Goal: Task Accomplishment & Management: Manage account settings

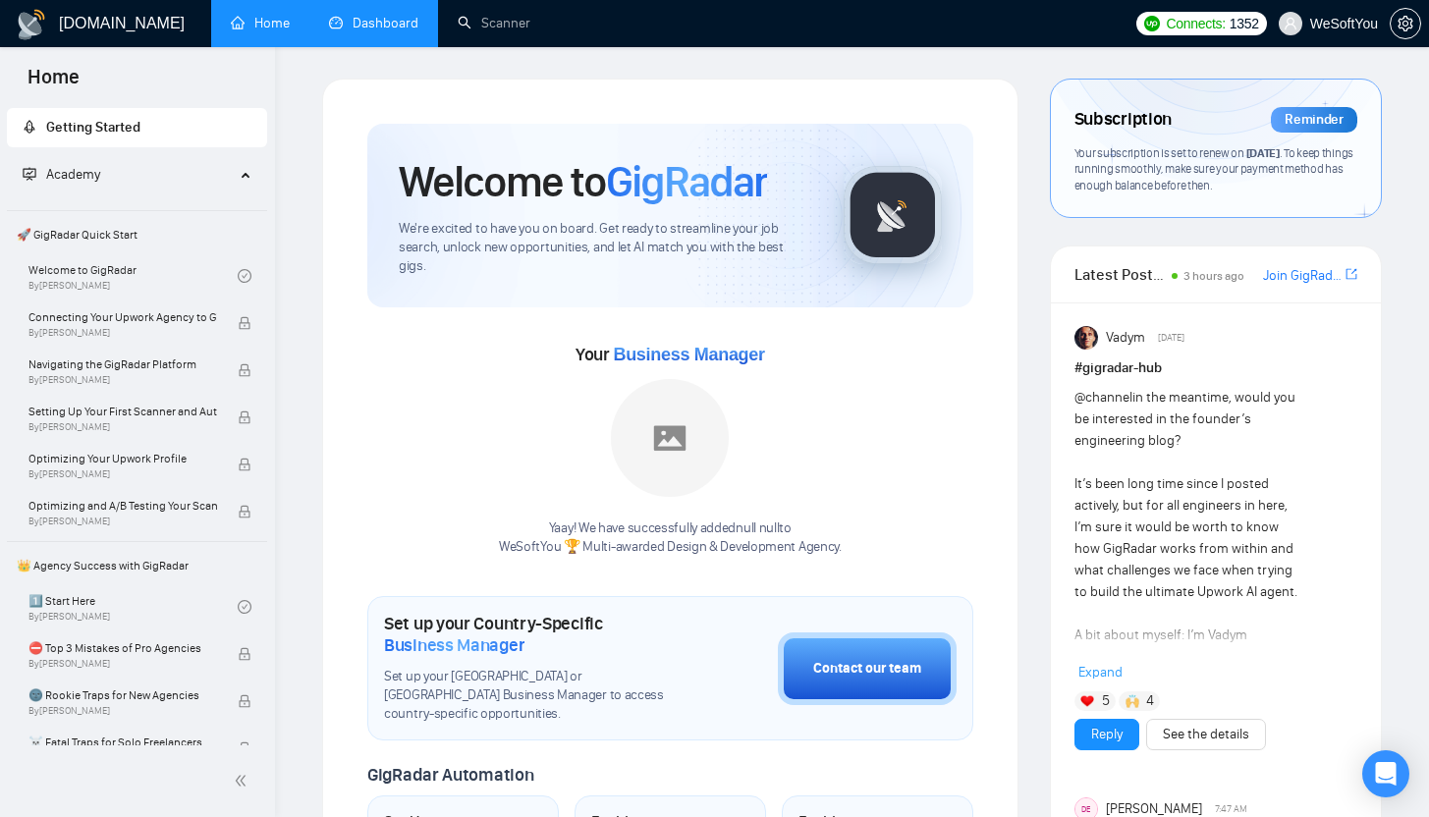
click at [365, 15] on link "Dashboard" at bounding box center [373, 23] width 89 height 17
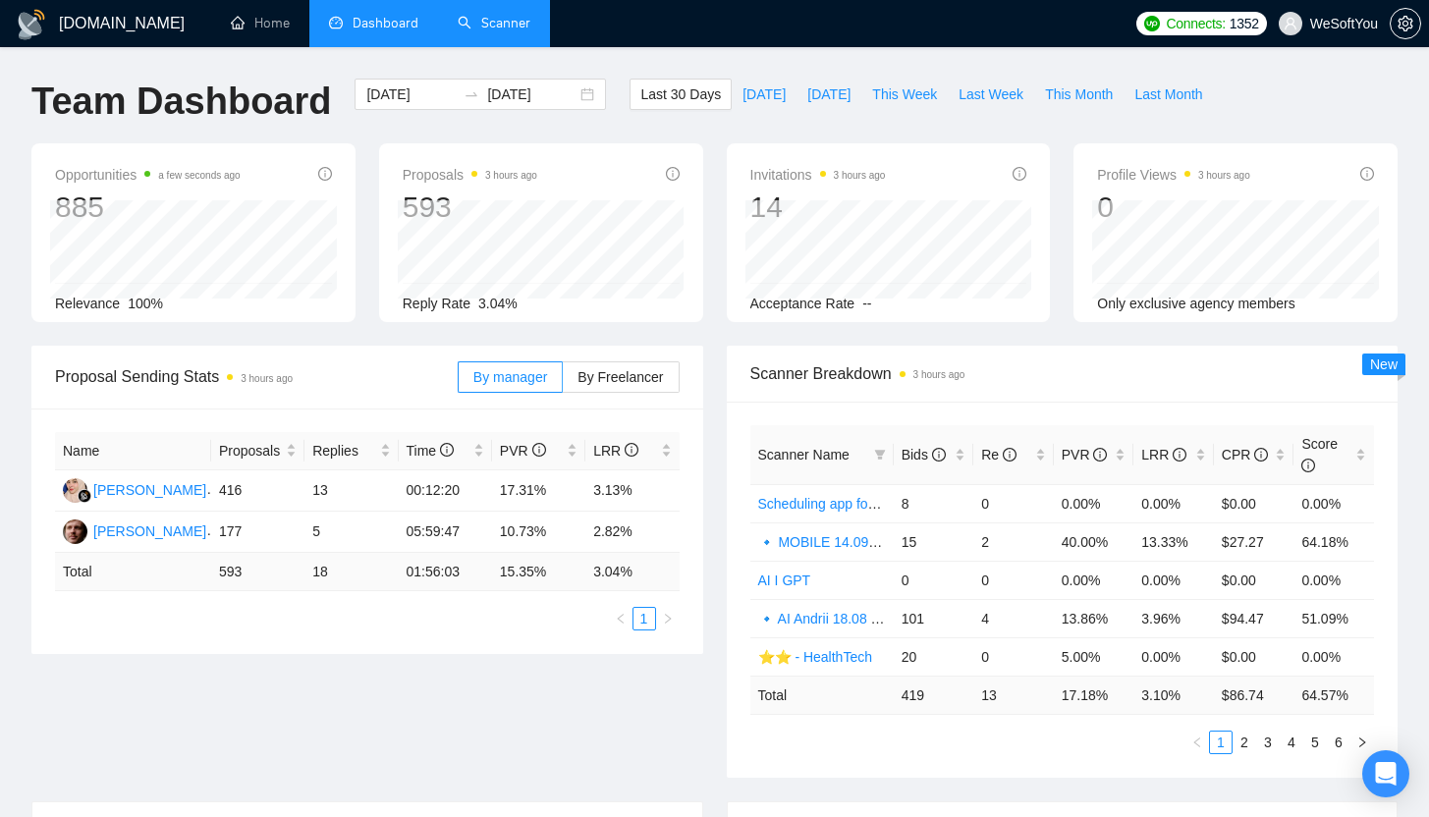
click at [527, 30] on link "Scanner" at bounding box center [494, 23] width 73 height 17
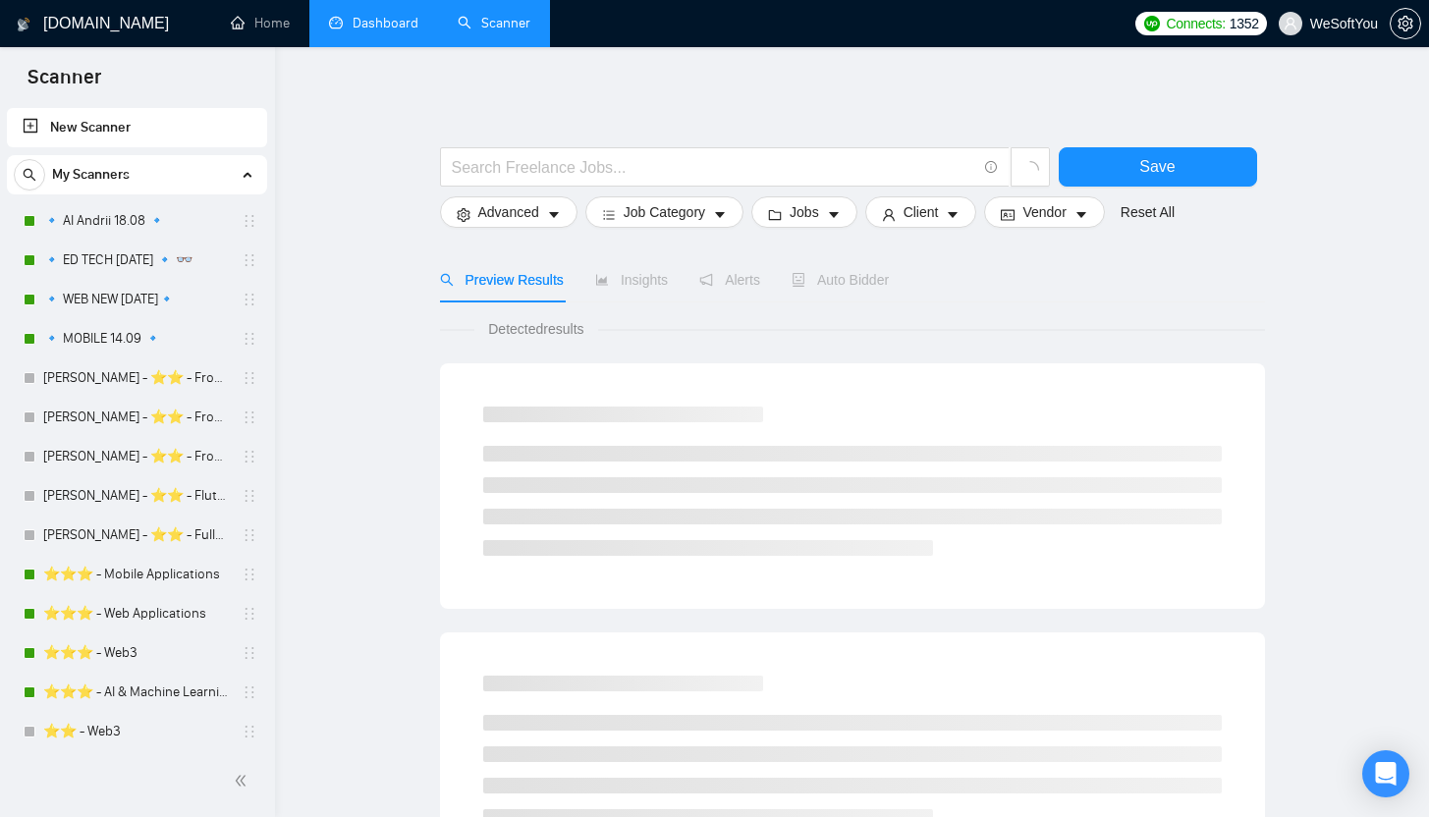
click at [378, 31] on link "Dashboard" at bounding box center [373, 23] width 89 height 17
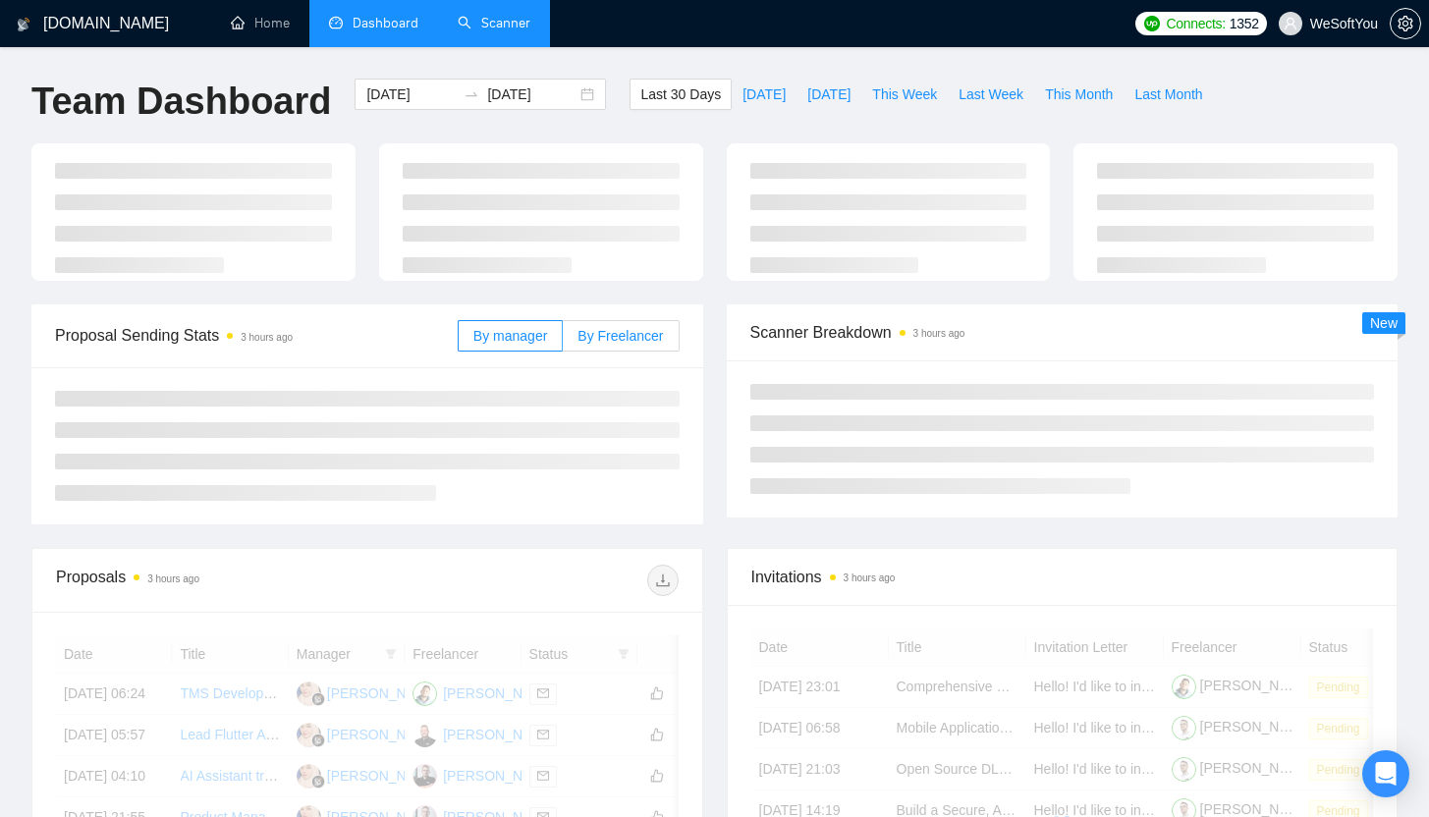
click at [599, 328] on span "By Freelancer" at bounding box center [620, 336] width 85 height 16
click at [563, 341] on input "By Freelancer" at bounding box center [563, 341] width 0 height 0
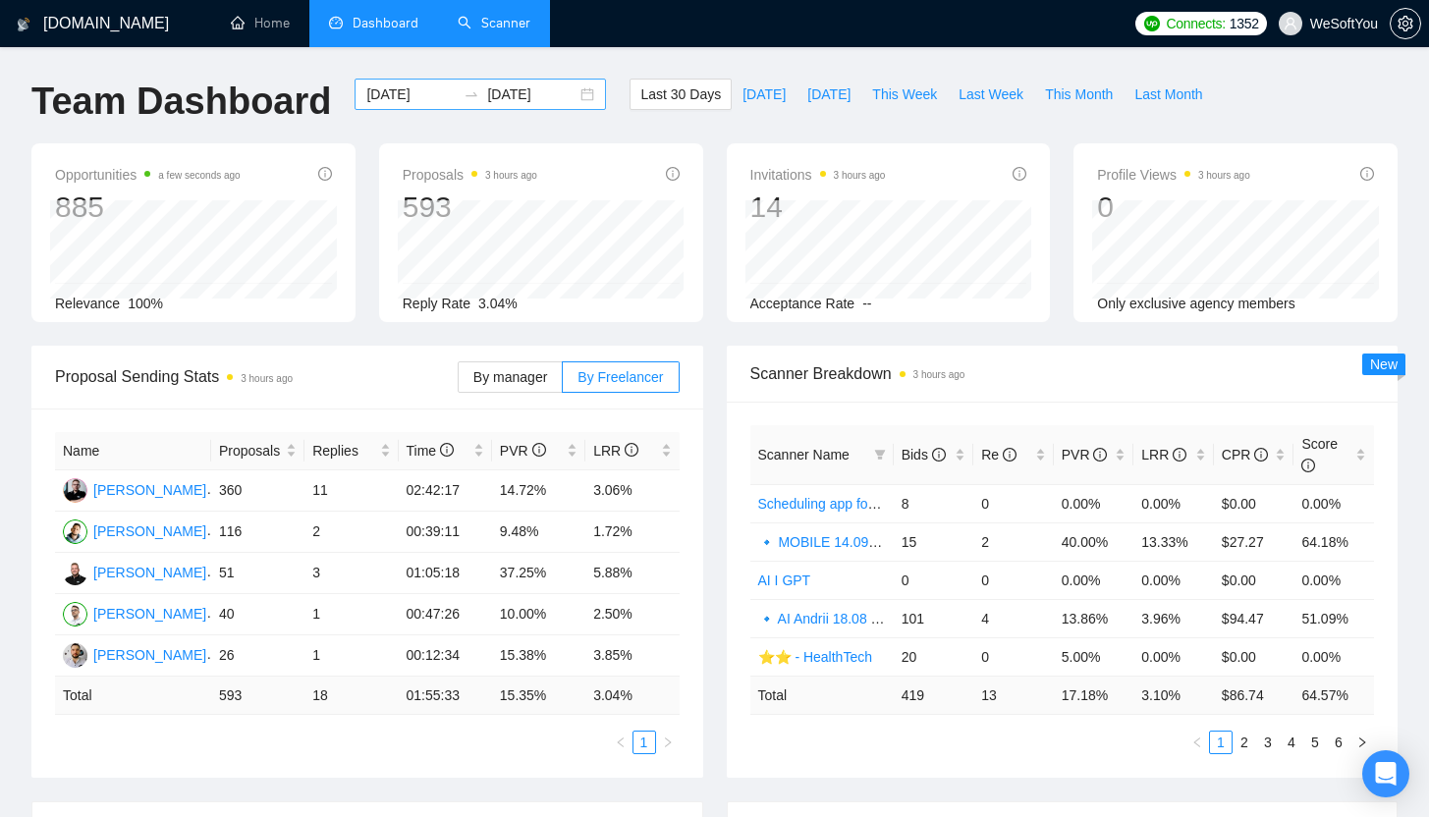
click at [408, 99] on input "2025-08-30" at bounding box center [410, 94] width 89 height 22
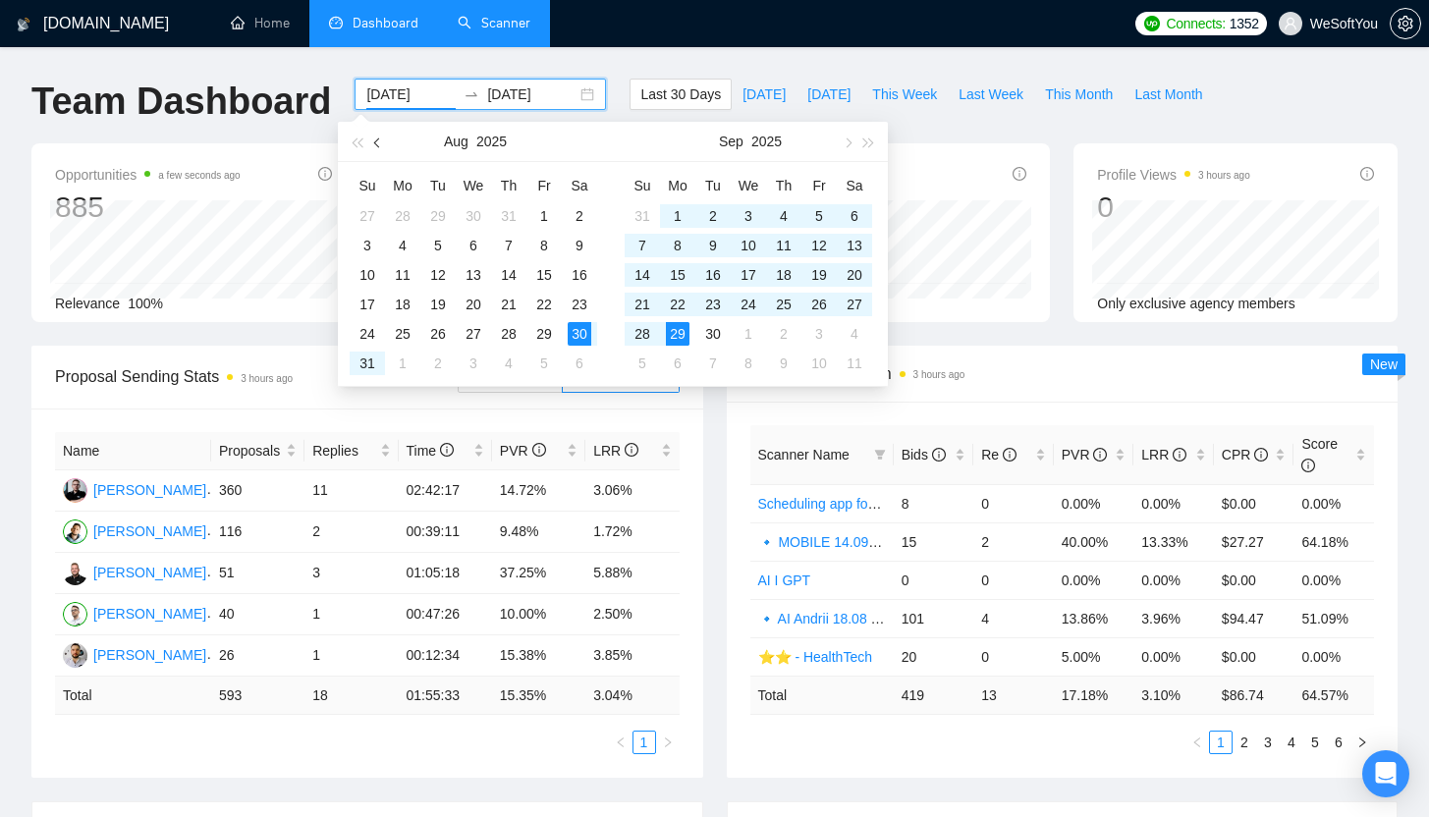
click at [375, 143] on span "button" at bounding box center [379, 143] width 10 height 10
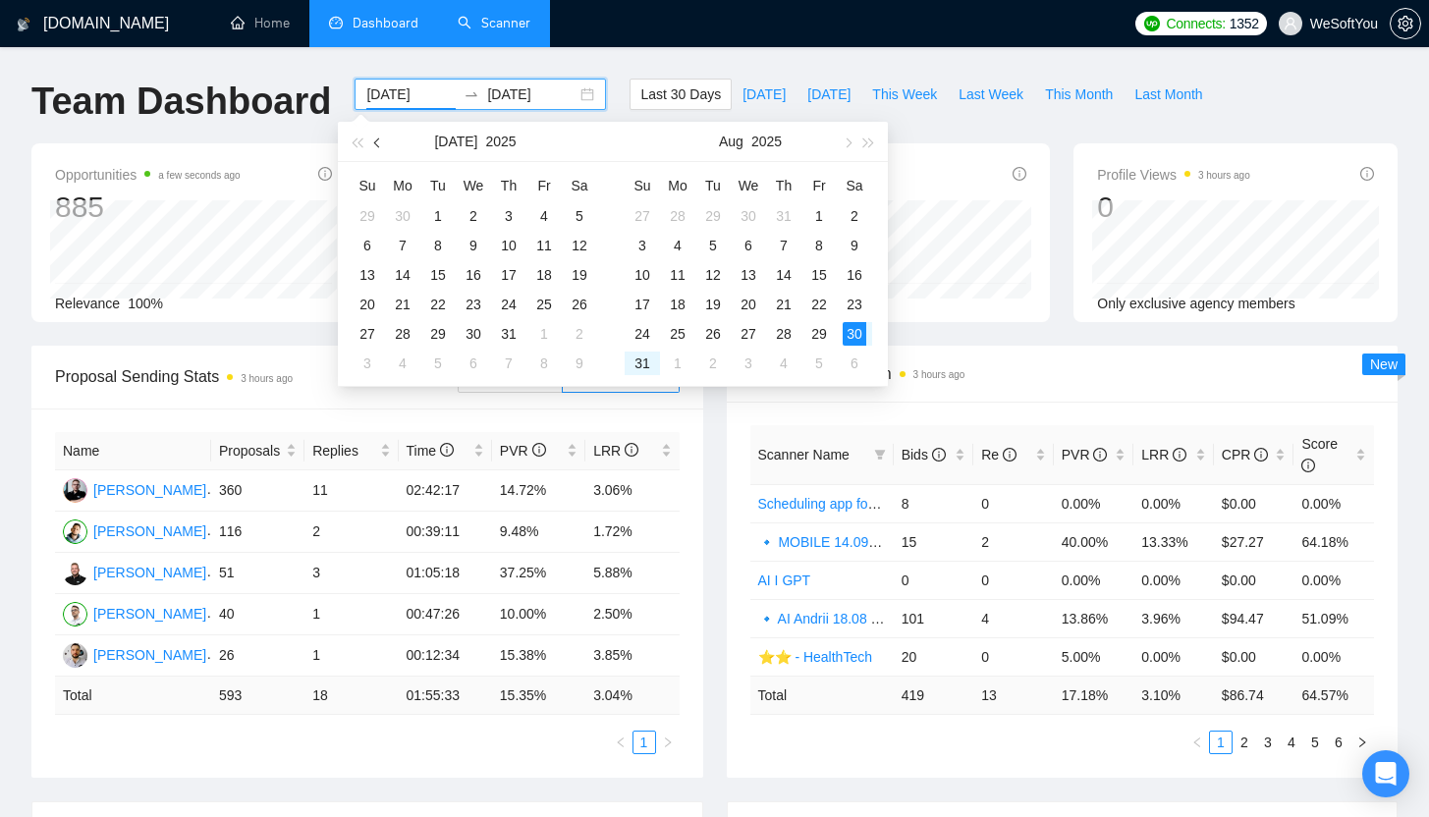
click at [378, 144] on span "button" at bounding box center [379, 143] width 10 height 10
click at [379, 145] on span "button" at bounding box center [379, 143] width 10 height 10
type input "2025-06-01"
click at [640, 208] on div "1" at bounding box center [643, 216] width 24 height 24
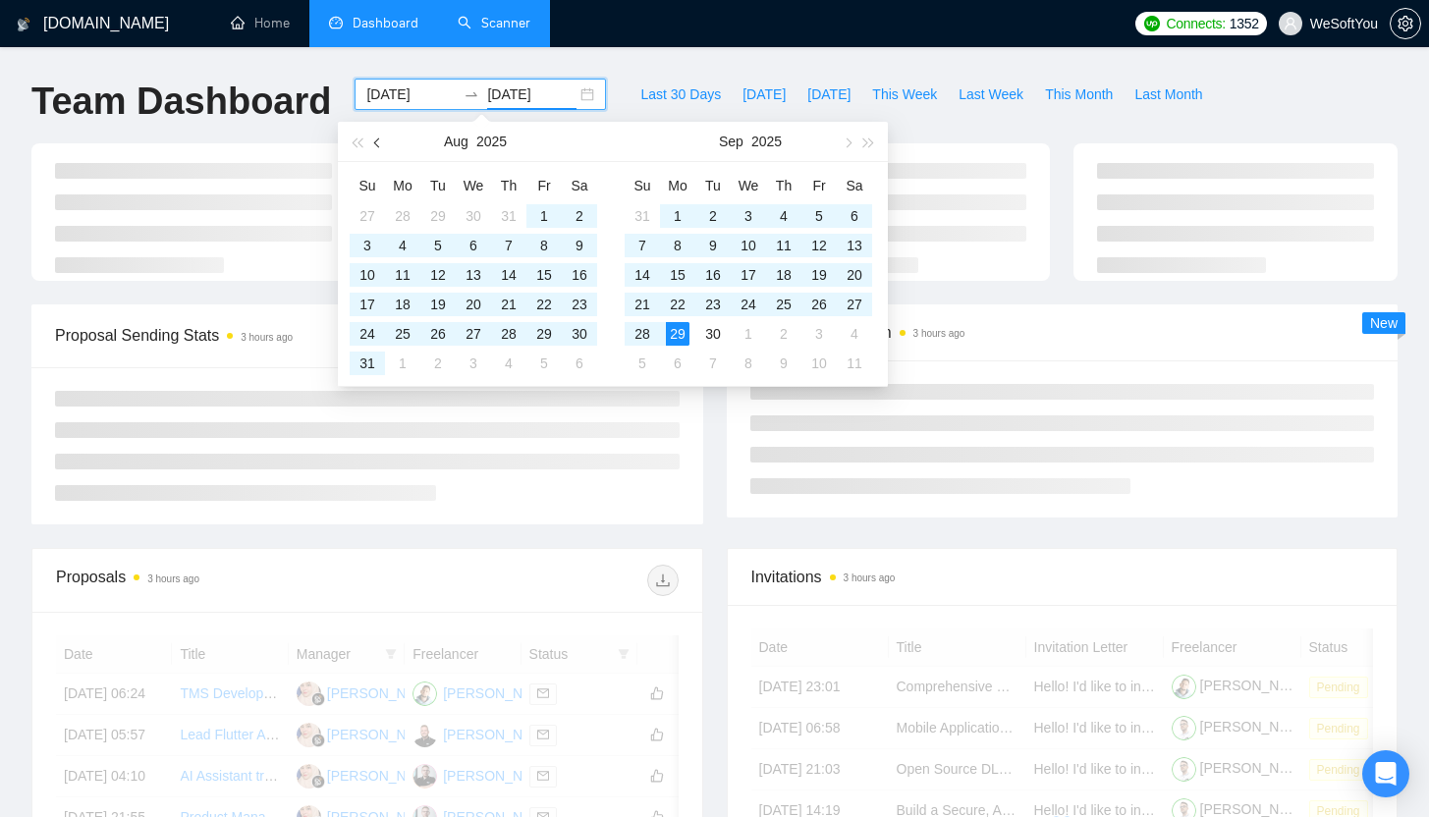
click at [388, 139] on button "button" at bounding box center [378, 141] width 22 height 39
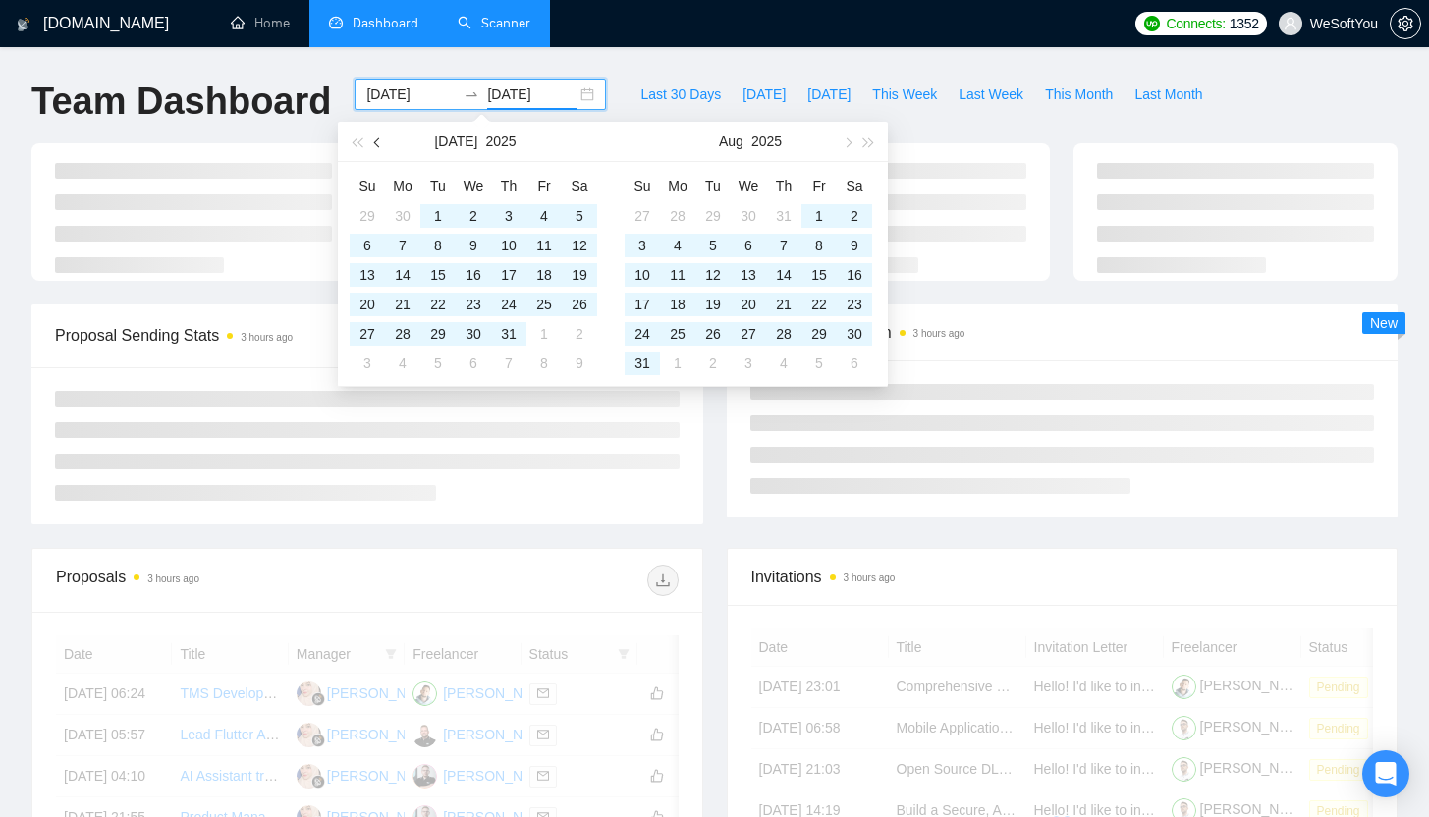
click at [380, 137] on button "button" at bounding box center [378, 141] width 22 height 39
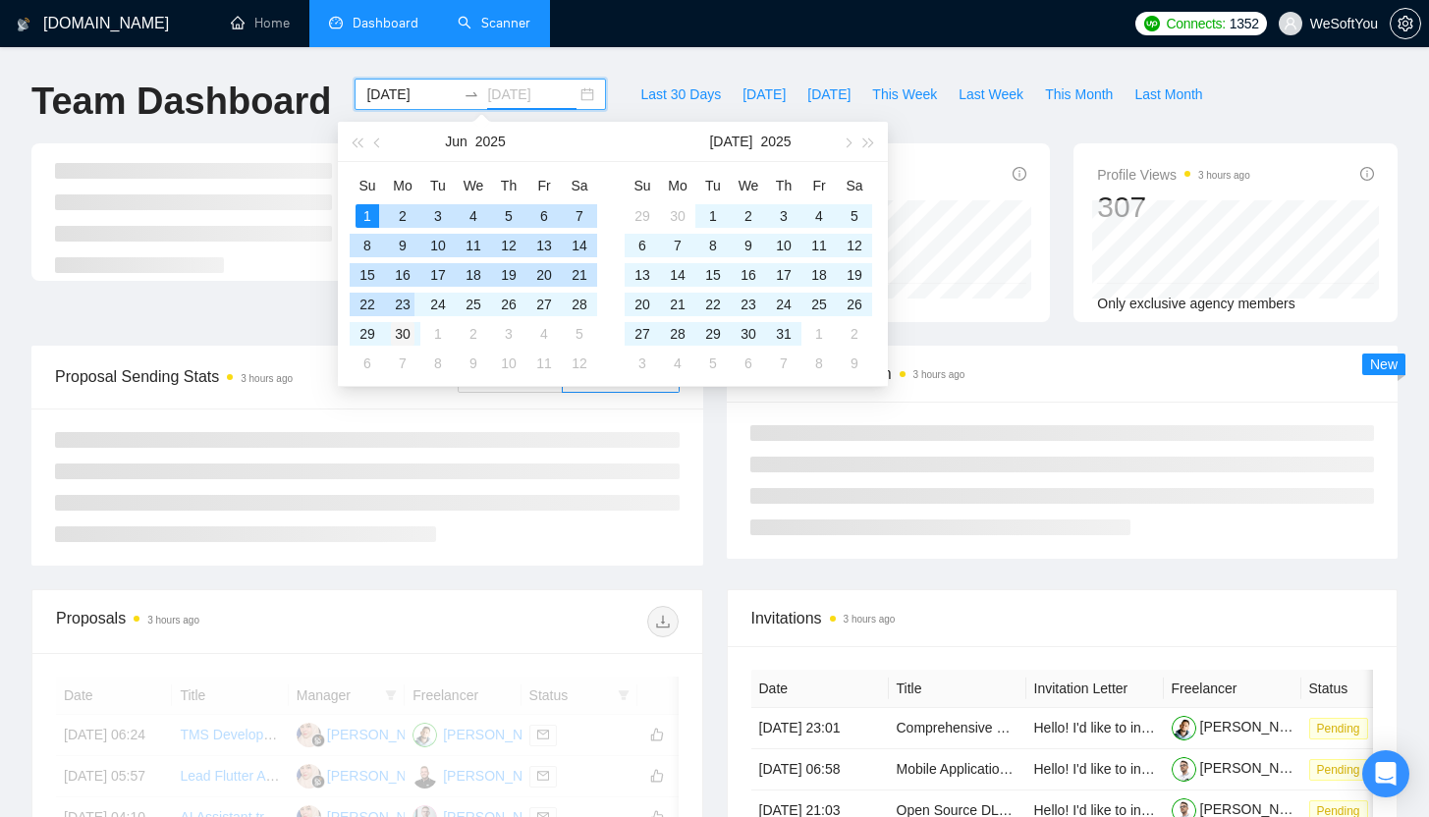
type input "2025-06-30"
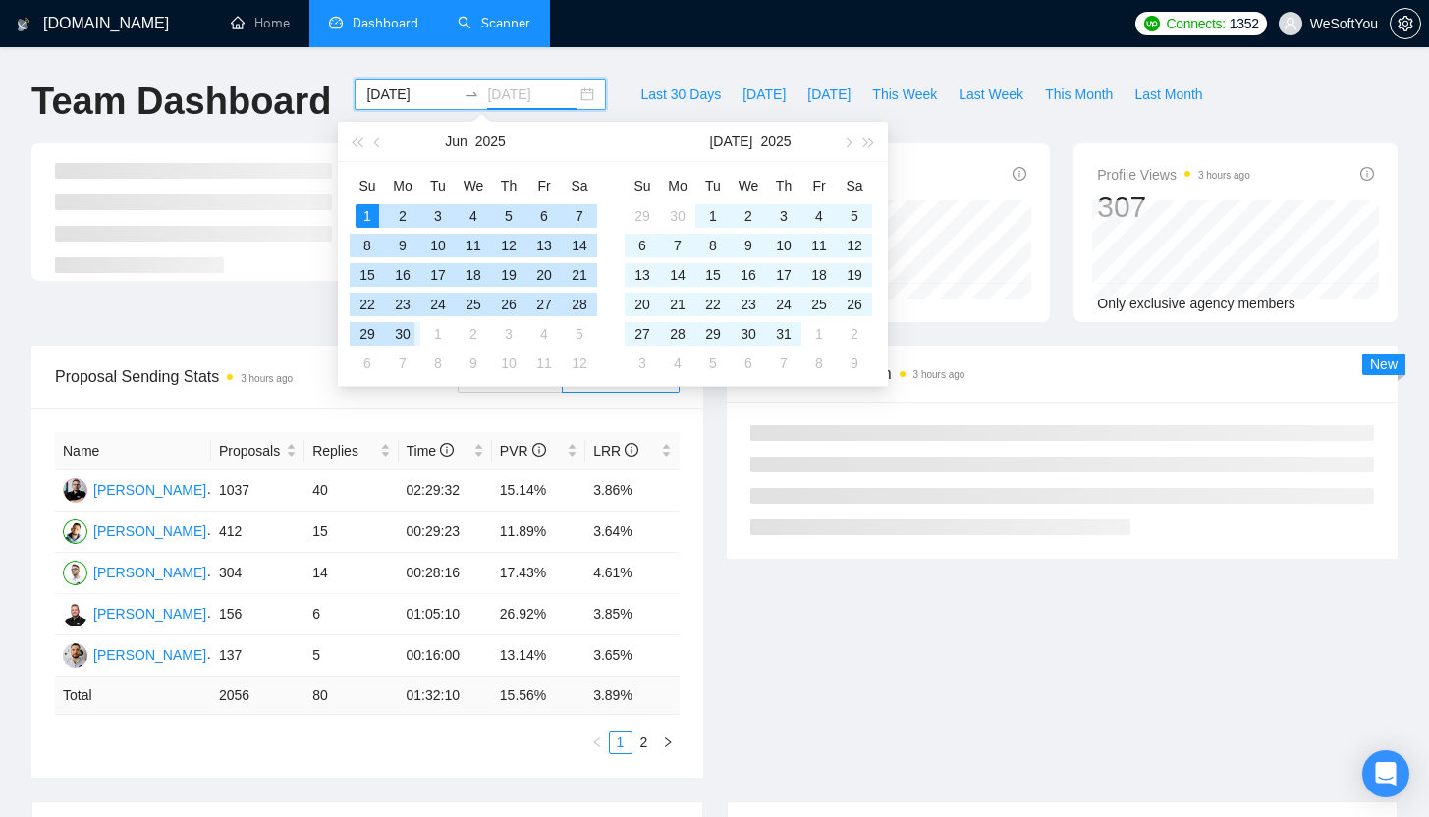
click at [401, 341] on div "30" at bounding box center [403, 334] width 24 height 24
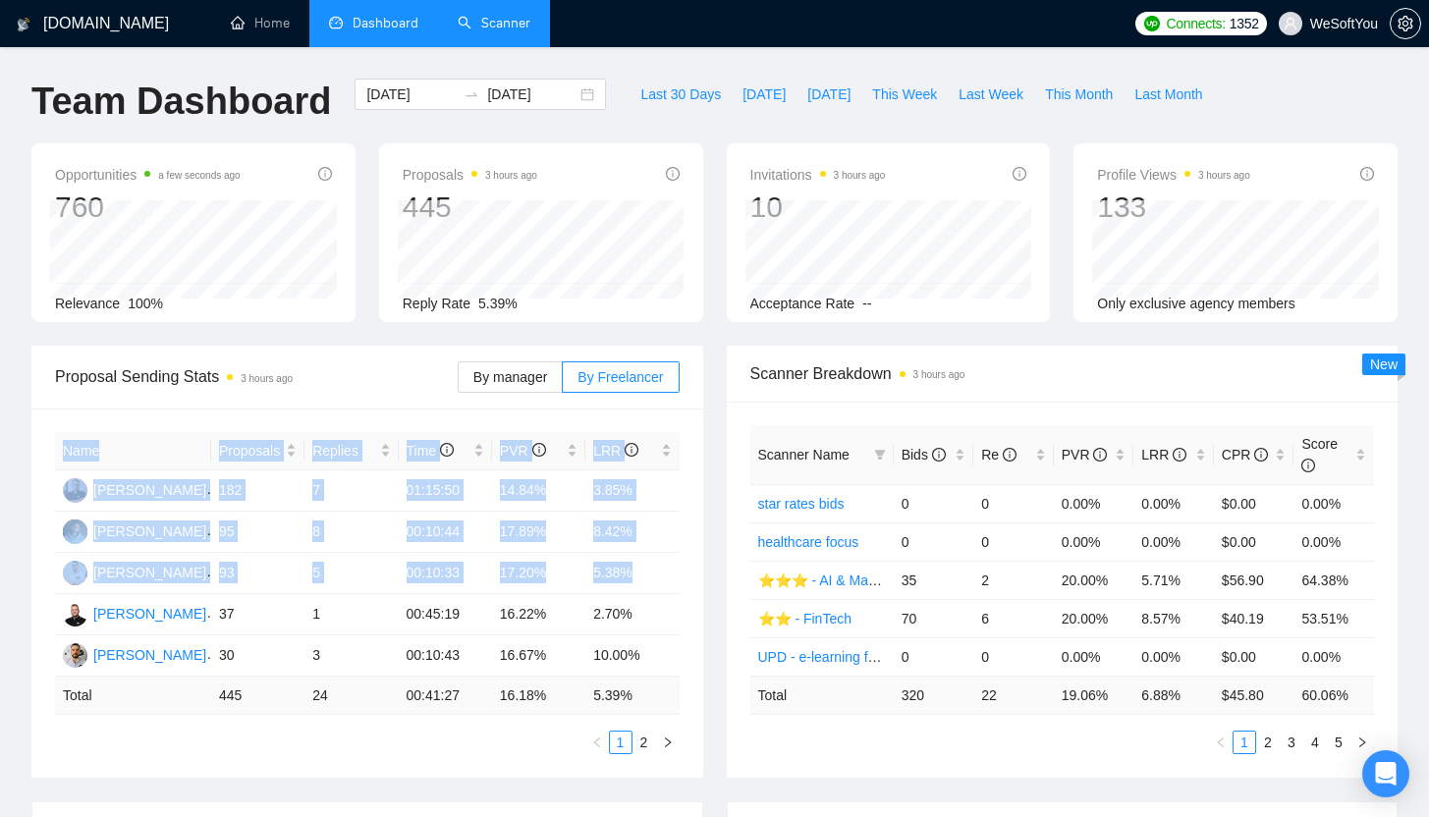
drag, startPoint x: 654, startPoint y: 579, endPoint x: 45, endPoint y: 484, distance: 616.3
click at [45, 484] on div "Name Proposals Replies Time PVR LRR Andrii Kovalchuk 182 7 01:15:50 14.84% 3.85…" at bounding box center [367, 593] width 672 height 369
copy table "Name Proposals Replies Time PVR LRR Andrii Kovalchuk 182 7 01:15:50 14.84% 3.85…"
click at [413, 98] on input "2025-06-01" at bounding box center [410, 94] width 89 height 22
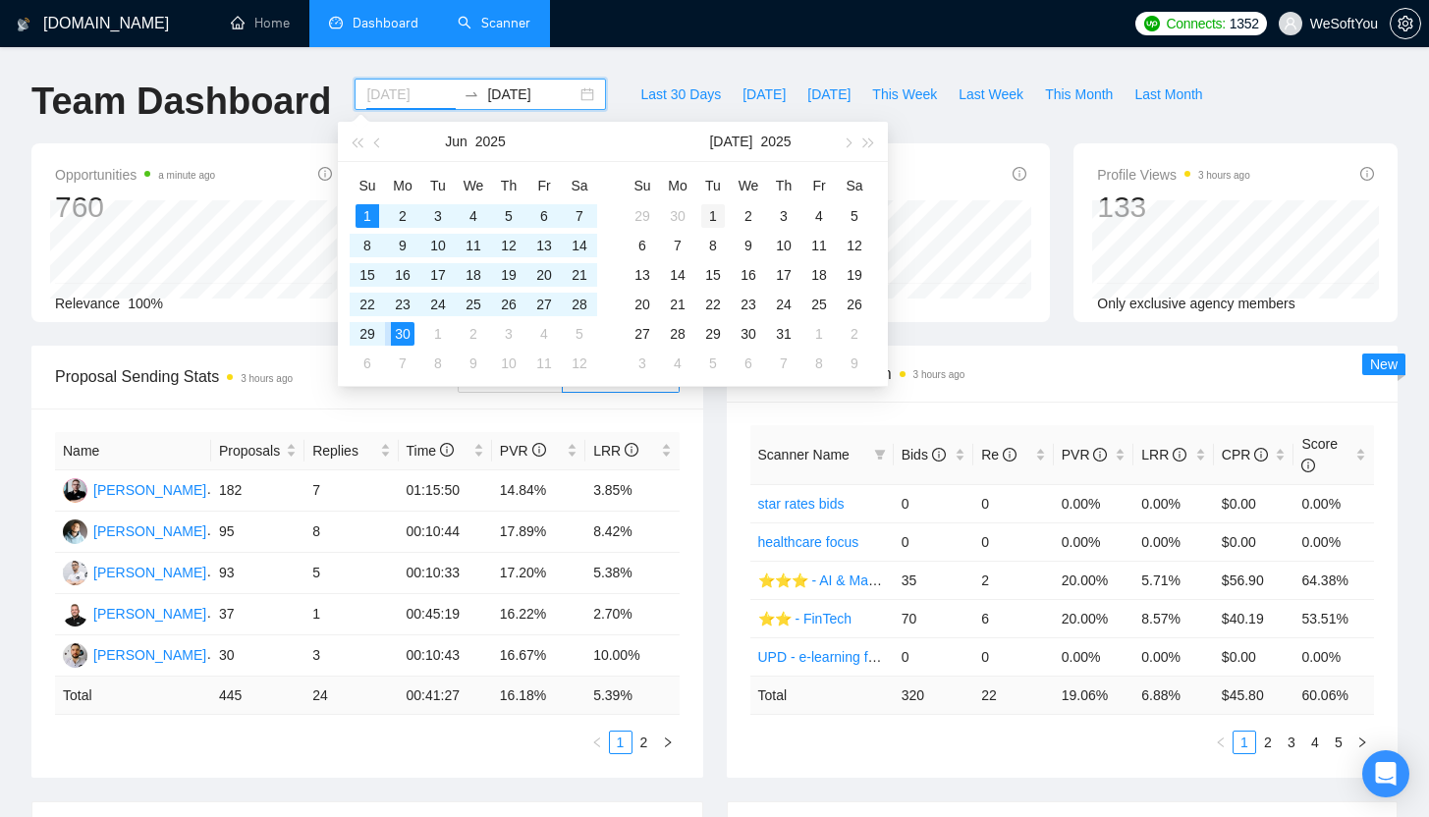
type input "2025-07-01"
click at [714, 211] on div "1" at bounding box center [713, 216] width 24 height 24
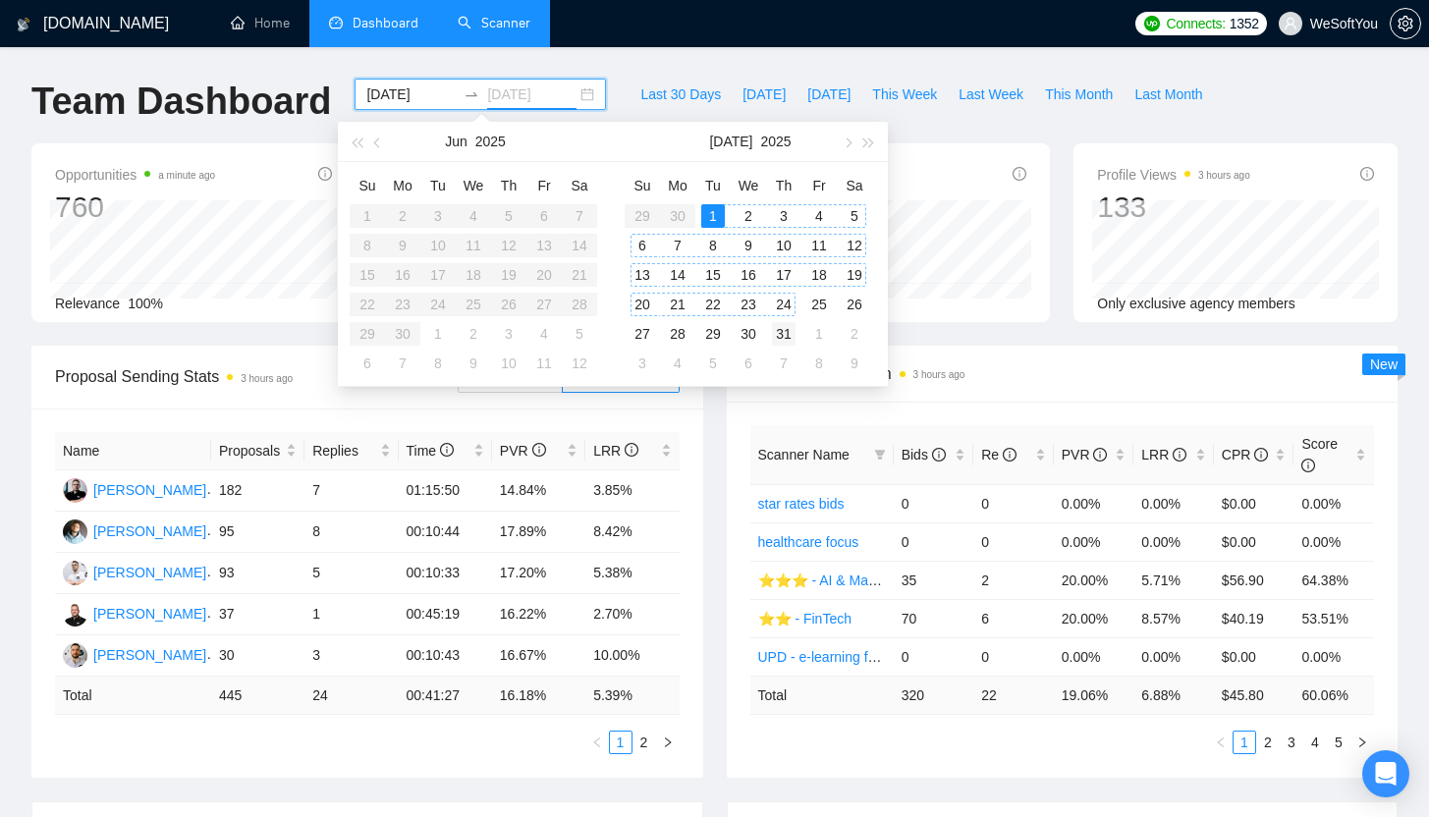
type input "2025-07-31"
click at [785, 331] on div "31" at bounding box center [784, 334] width 24 height 24
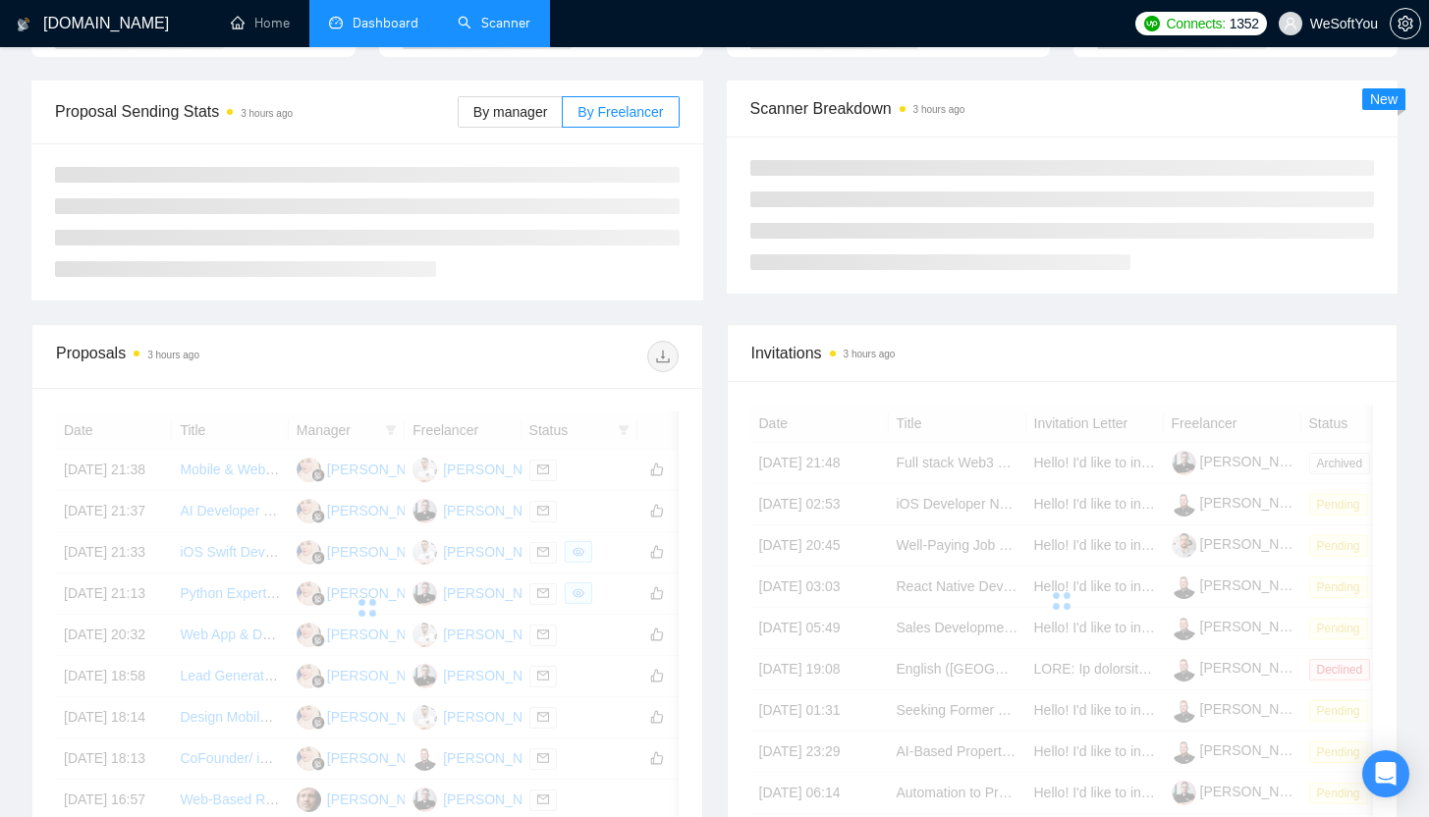
scroll to position [230, 0]
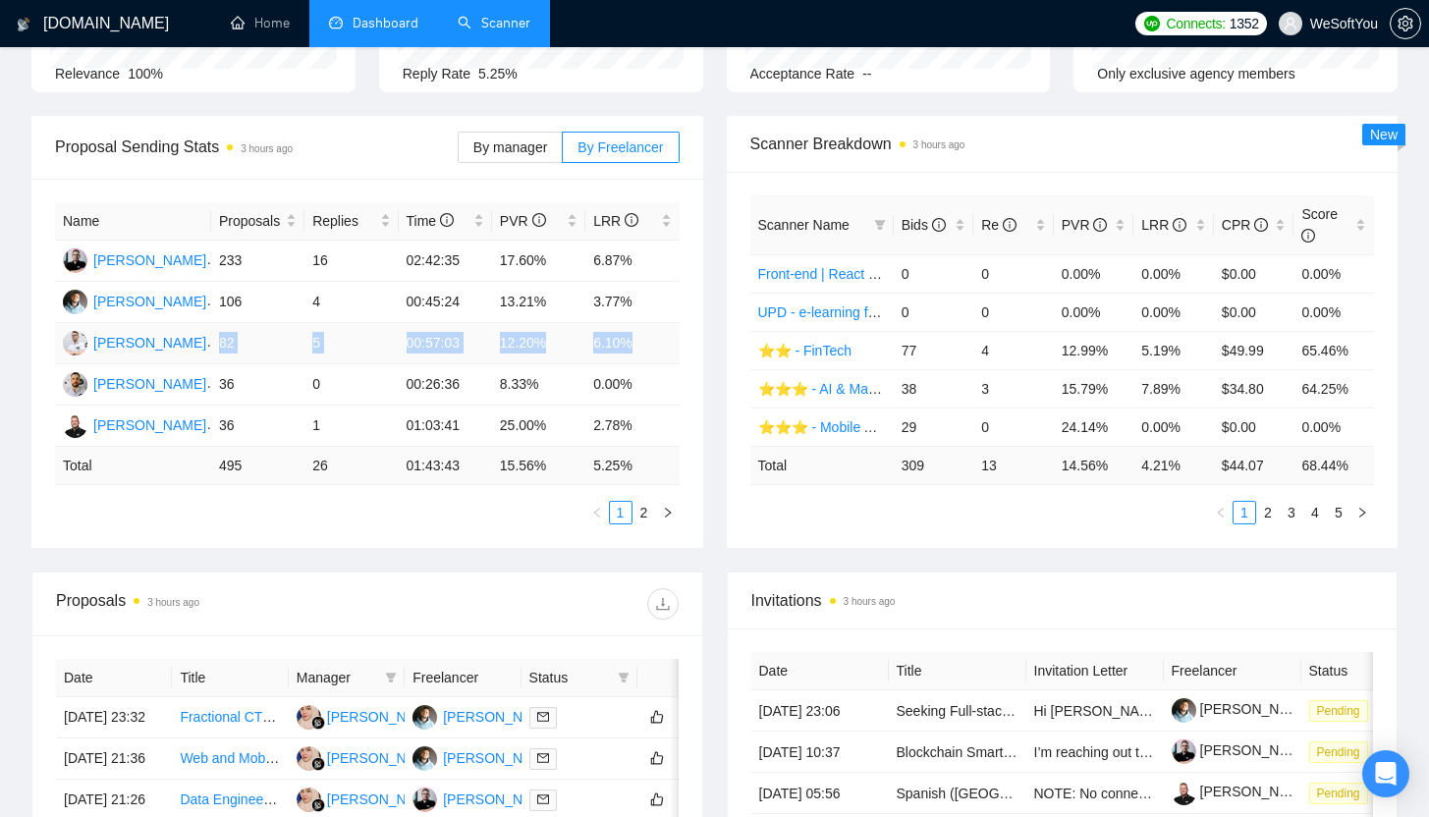
drag, startPoint x: 217, startPoint y: 343, endPoint x: 671, endPoint y: 337, distance: 453.9
click at [671, 337] on tr "Bohdan Didchenko 82 5 00:57:03 12.20% 6.10%" at bounding box center [367, 343] width 625 height 41
copy tr "82 5 00:57:03 12.20% 6.10%"
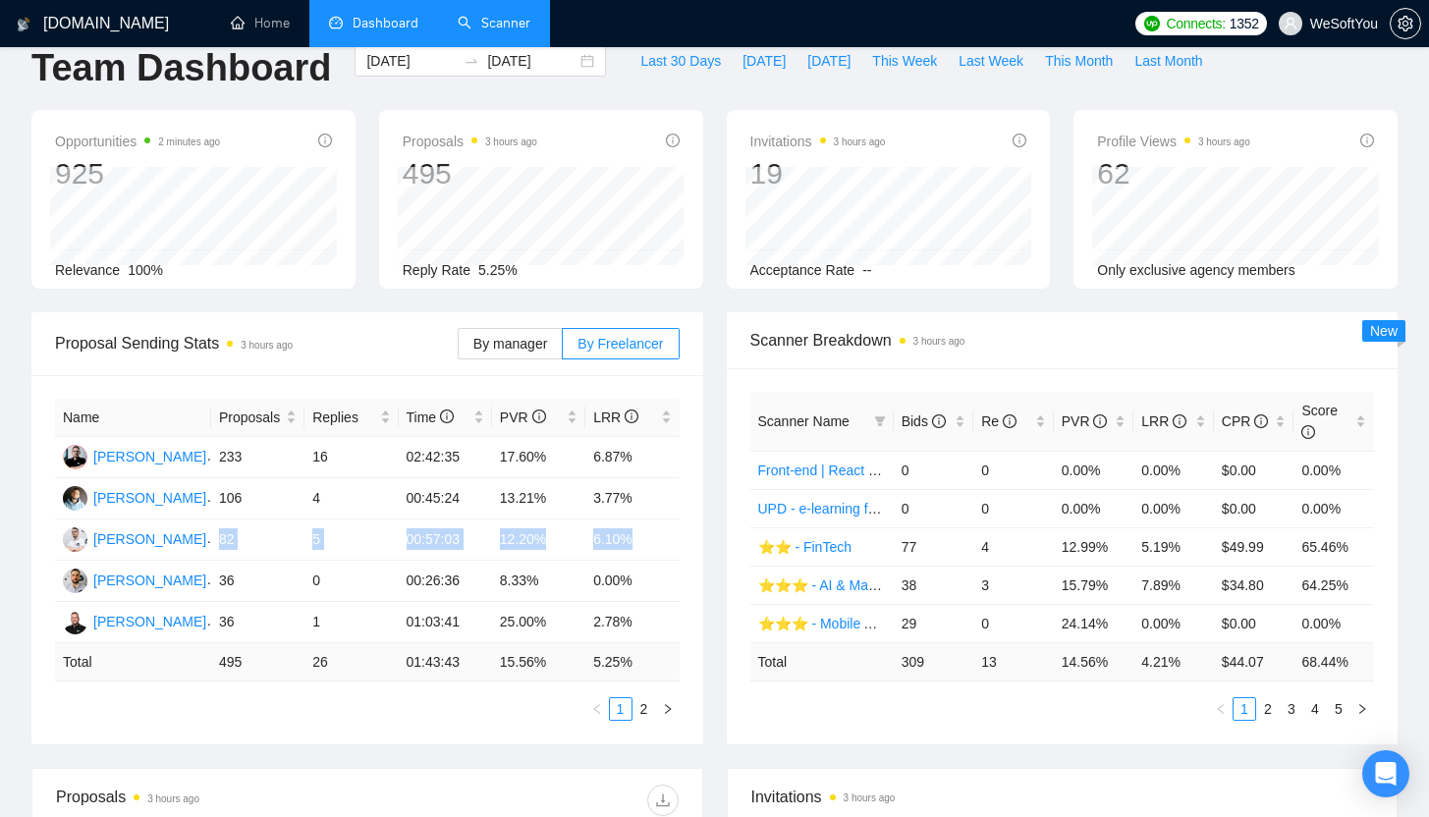
scroll to position [0, 0]
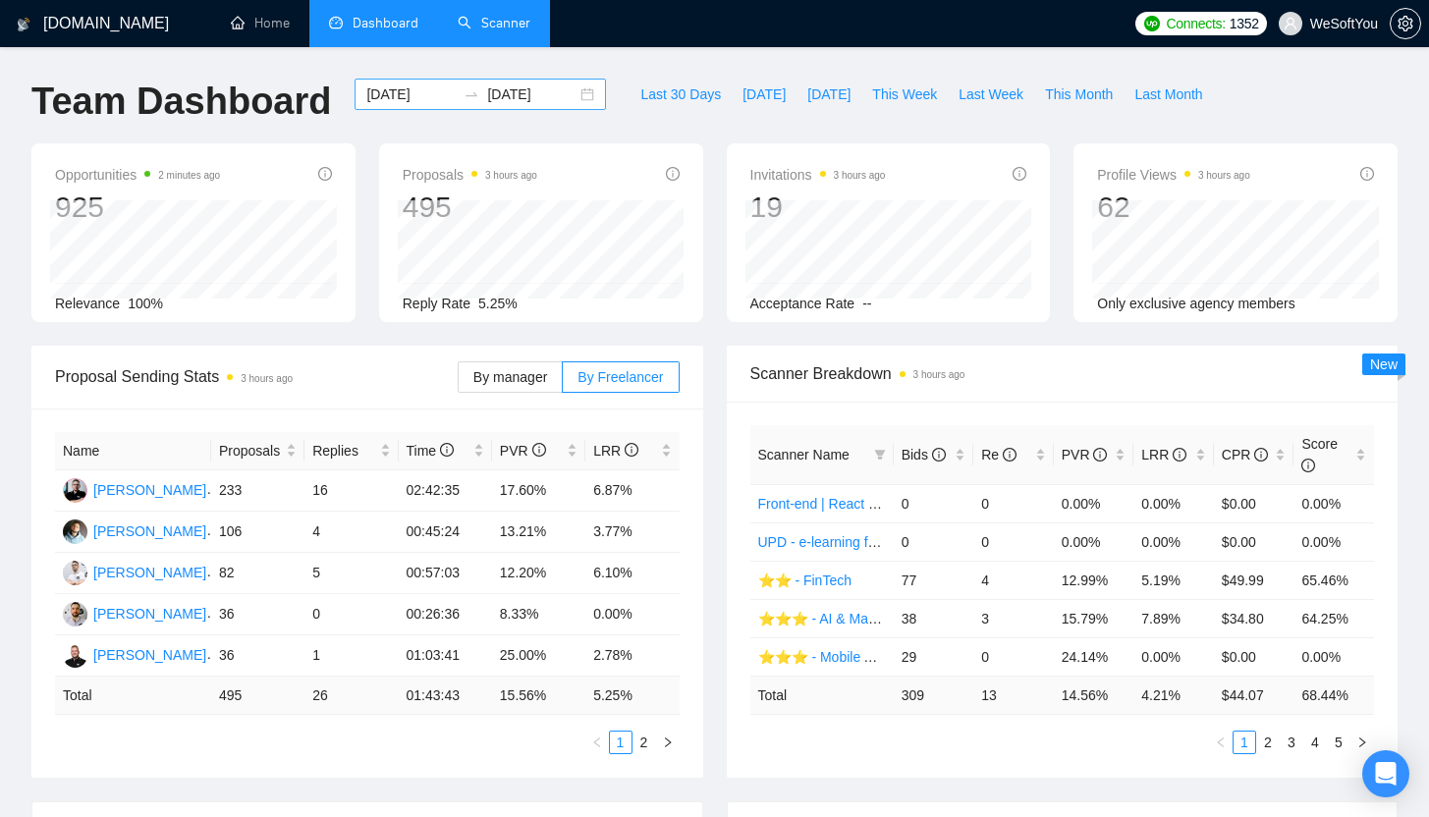
click at [408, 95] on input "2025-07-01" at bounding box center [410, 94] width 89 height 22
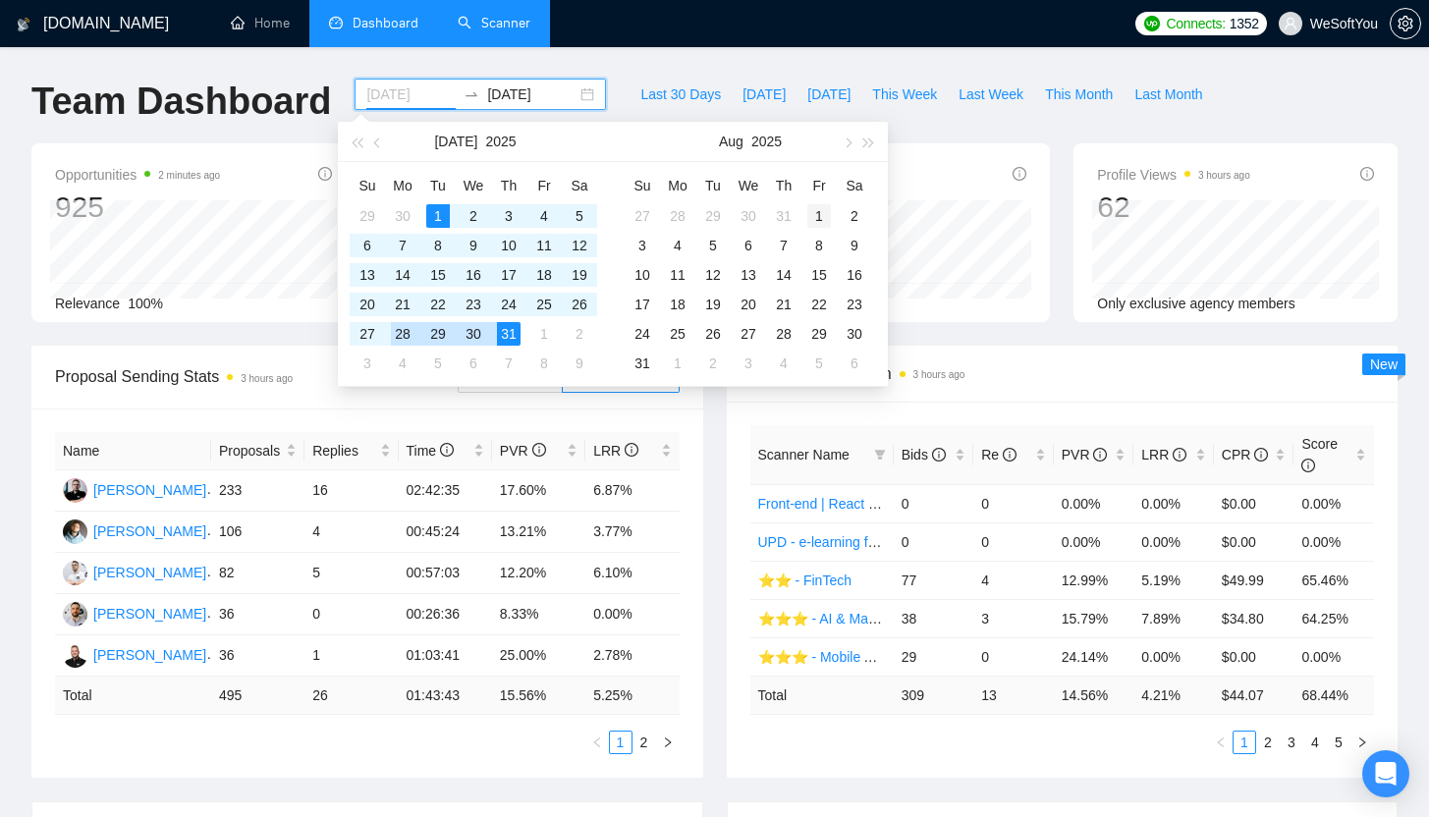
type input "2025-08-01"
click at [818, 215] on div "1" at bounding box center [819, 216] width 24 height 24
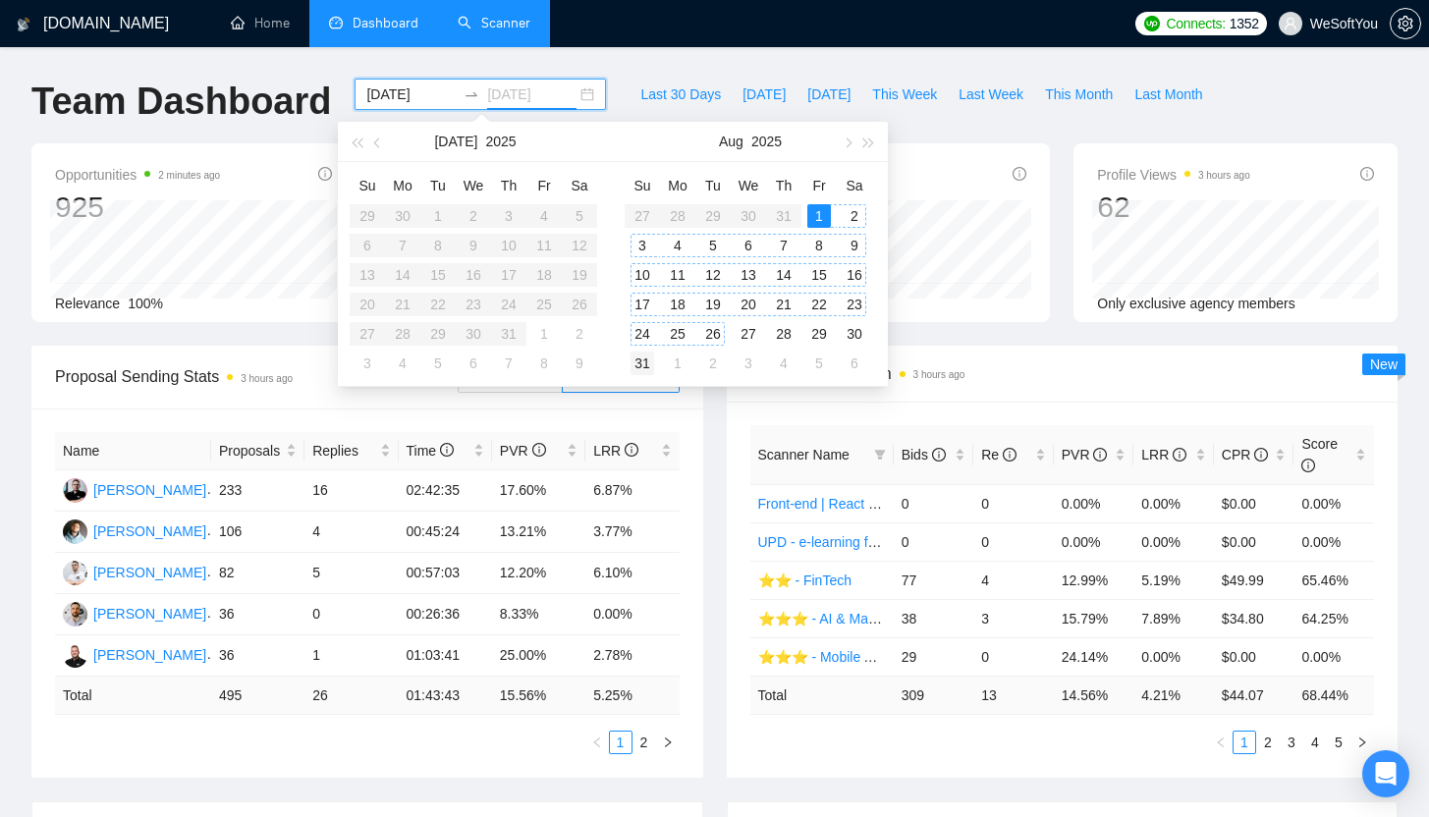
type input "2025-08-31"
click at [640, 359] on div "31" at bounding box center [643, 364] width 24 height 24
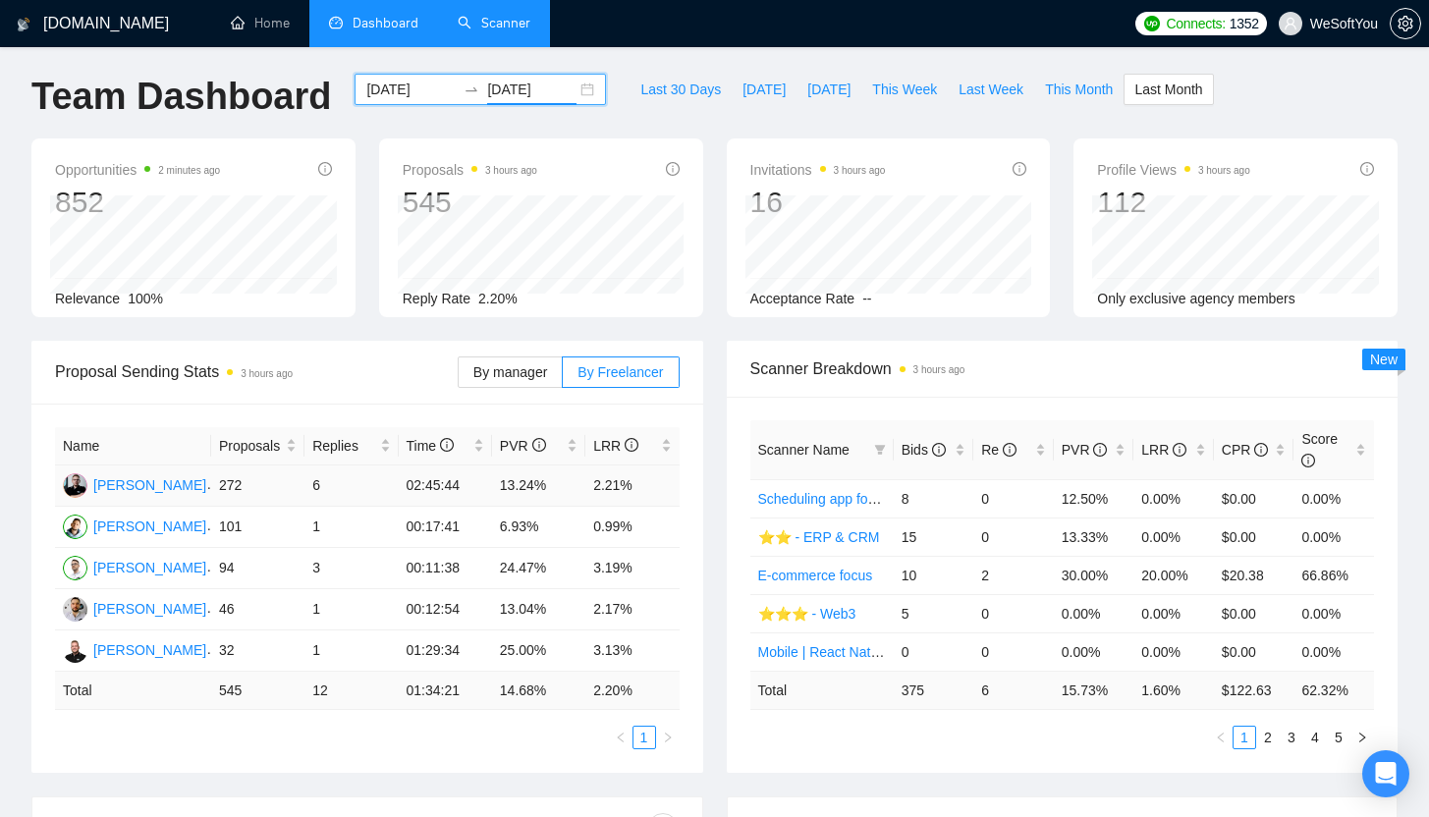
scroll to position [20, 0]
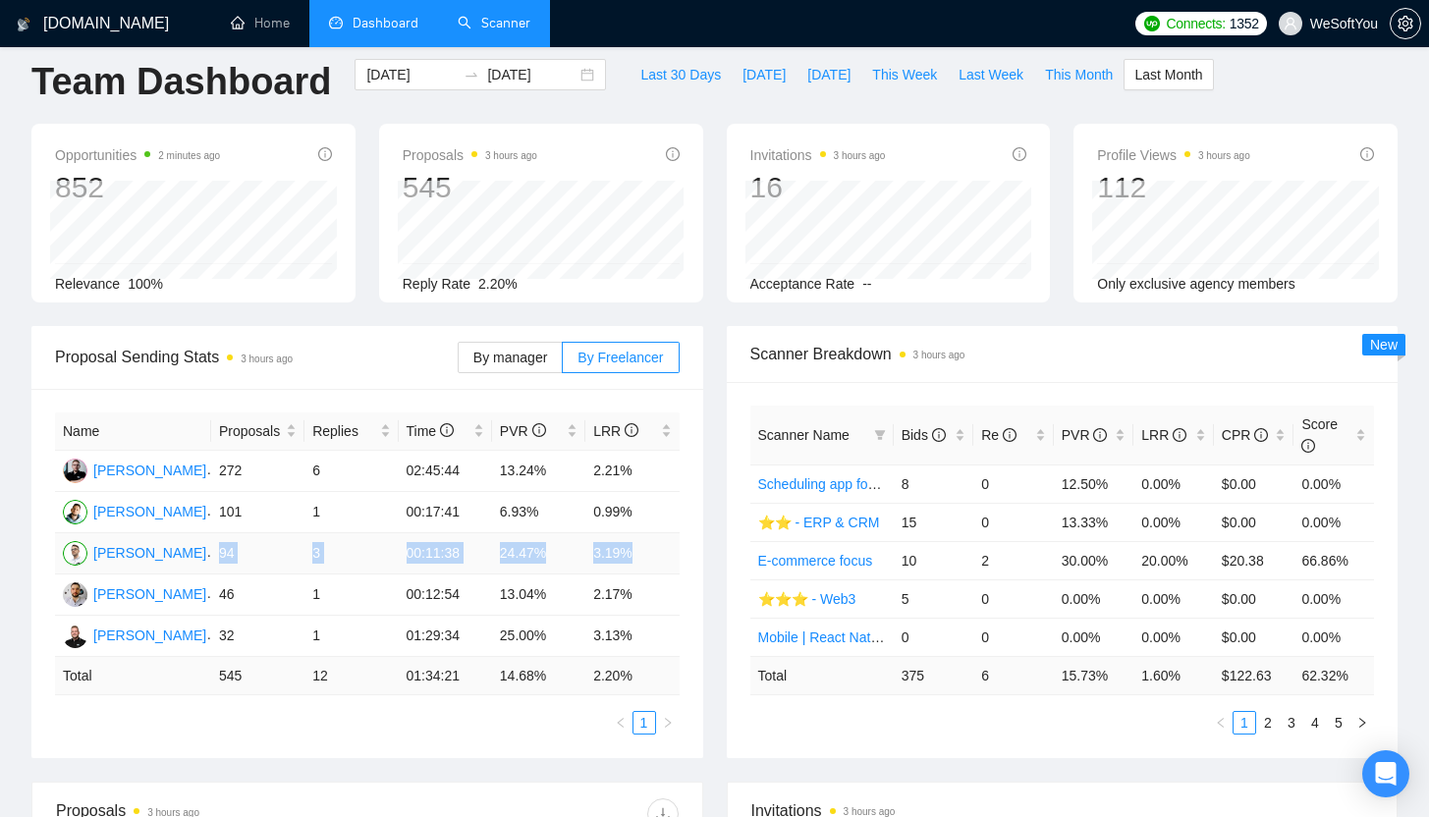
drag, startPoint x: 218, startPoint y: 552, endPoint x: 653, endPoint y: 554, distance: 435.2
click at [653, 554] on tr "Bohdan Didchenko 94 3 00:11:38 24.47% 3.19%" at bounding box center [367, 553] width 625 height 41
copy tr "94 3 00:11:38 24.47% 3.19%"
click at [366, 76] on input "2025-08-01" at bounding box center [410, 75] width 89 height 22
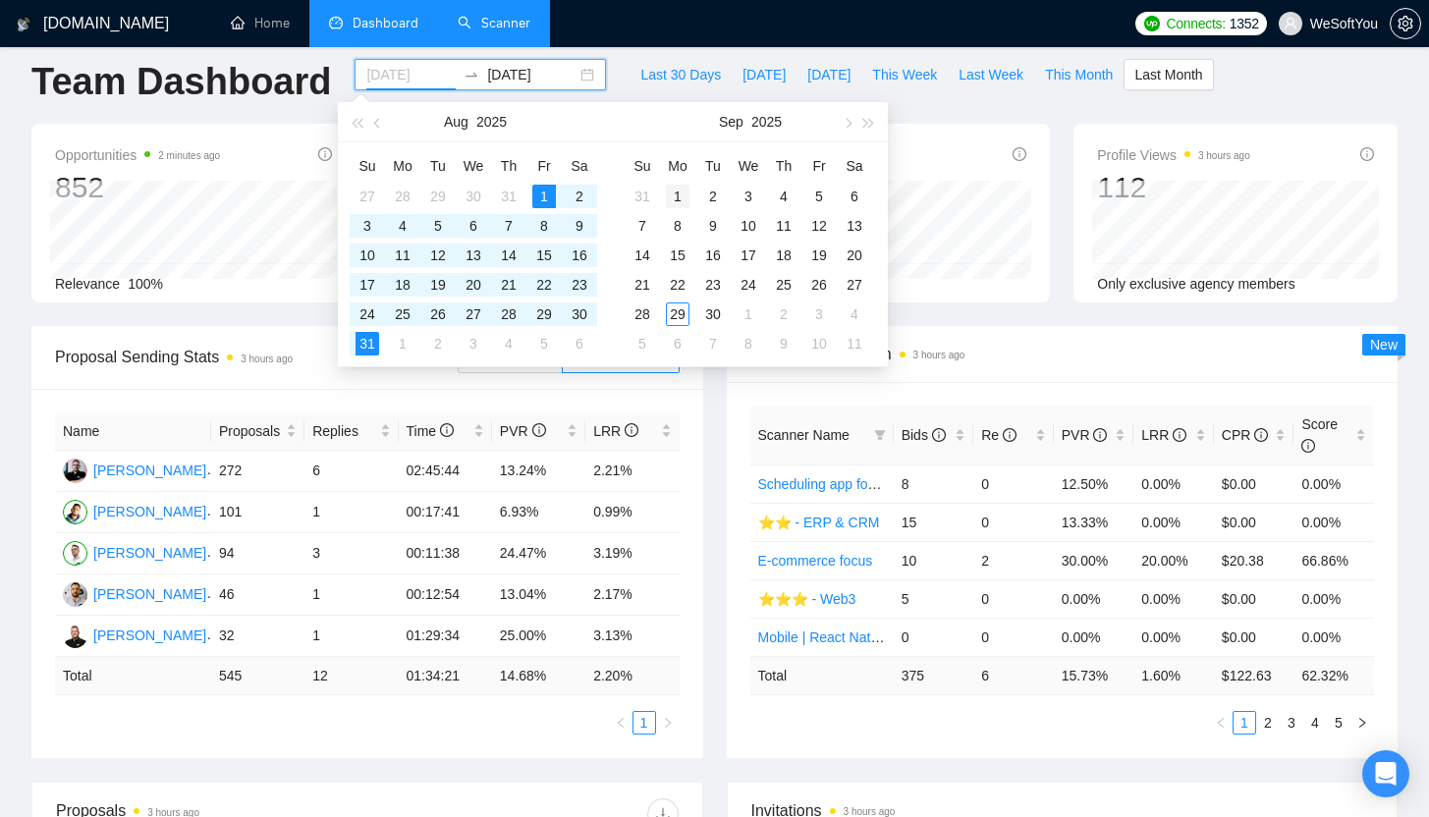
type input "2025-09-01"
click at [673, 190] on div "1" at bounding box center [678, 197] width 24 height 24
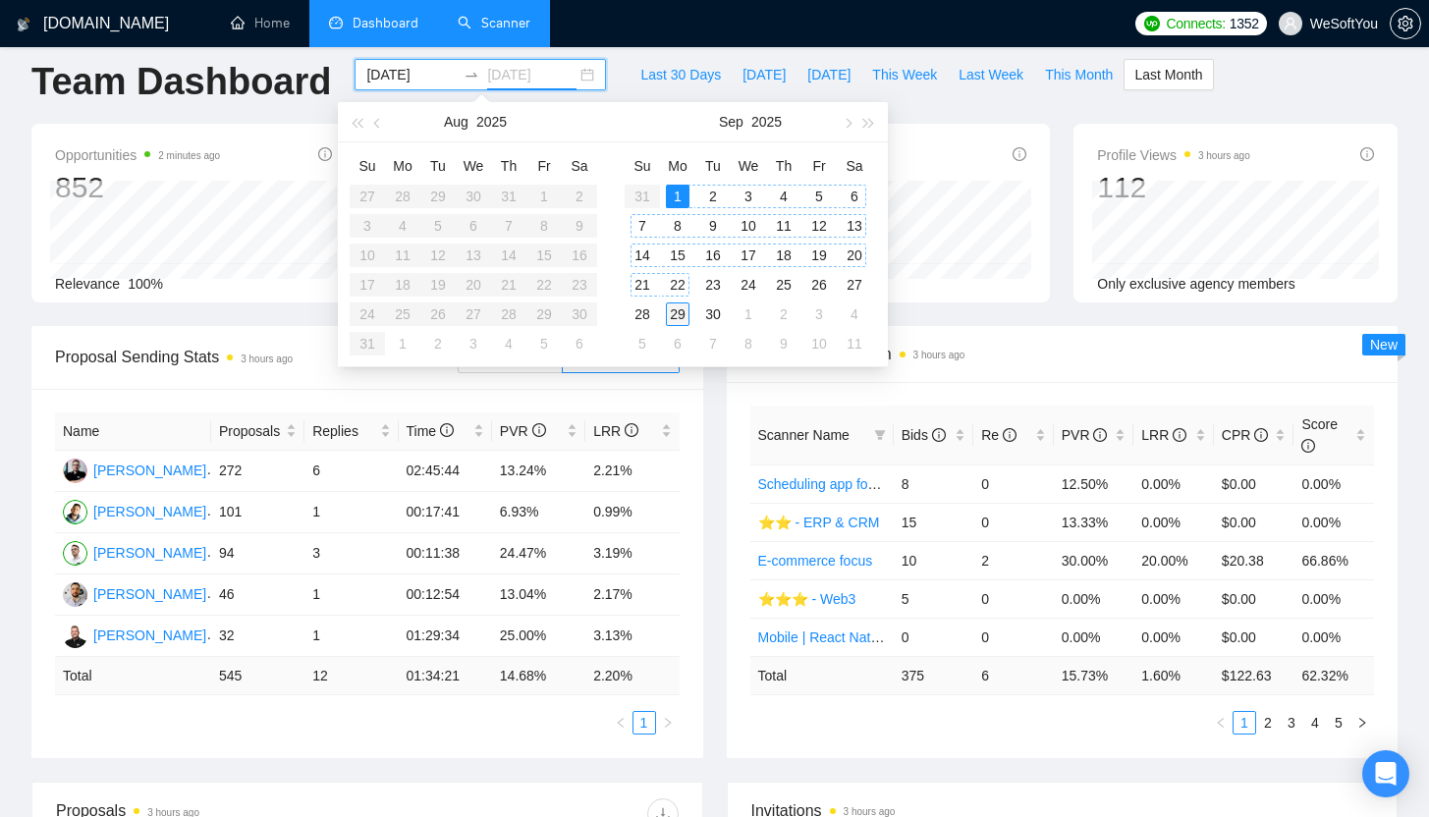
type input "2025-09-29"
click at [679, 312] on div "29" at bounding box center [678, 315] width 24 height 24
